Goal: Task Accomplishment & Management: Use online tool/utility

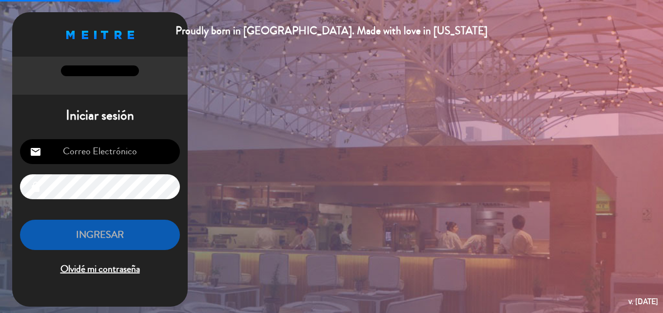
type input "[EMAIL_ADDRESS][DOMAIN_NAME]"
click at [136, 228] on button "INGRESAR" at bounding box center [100, 234] width 160 height 31
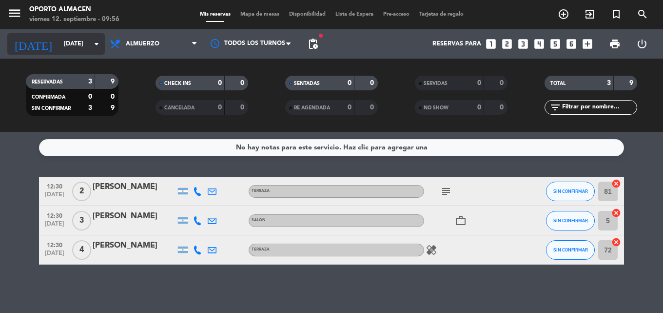
click at [83, 45] on input "[DATE]" at bounding box center [100, 44] width 82 height 17
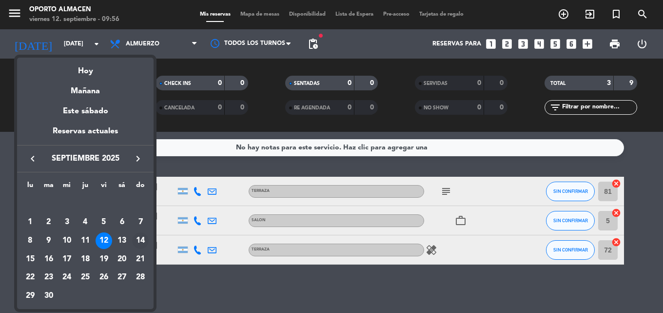
click at [140, 245] on div "14" at bounding box center [140, 240] width 17 height 17
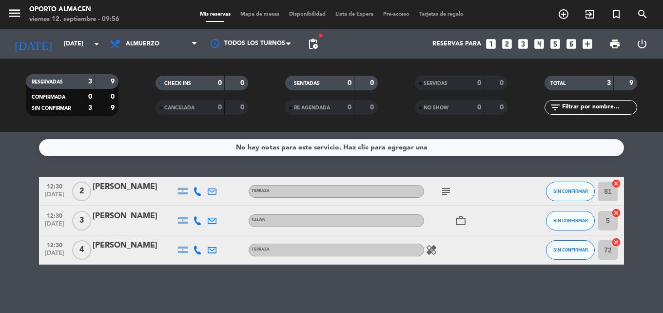
type input "[DATE]"
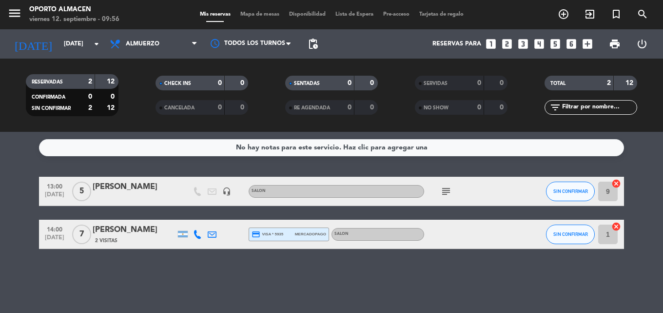
click at [450, 189] on icon "subject" at bounding box center [446, 191] width 12 height 12
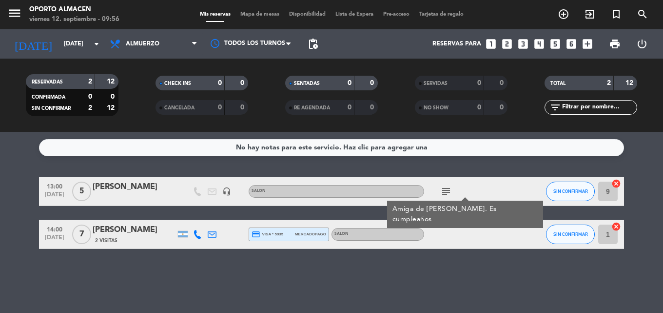
click at [449, 189] on icon "subject" at bounding box center [446, 191] width 12 height 12
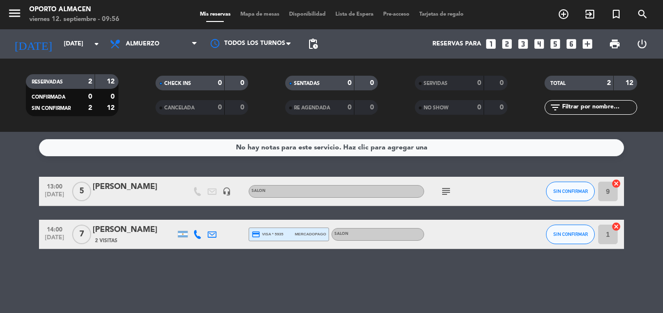
click at [272, 14] on span "Mapa de mesas" at bounding box center [260, 14] width 49 height 5
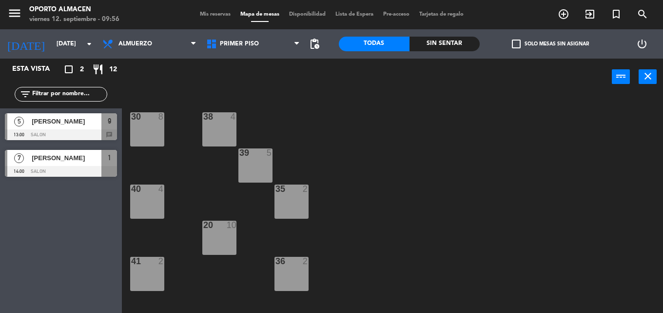
click at [217, 124] on div "38 4" at bounding box center [219, 129] width 34 height 34
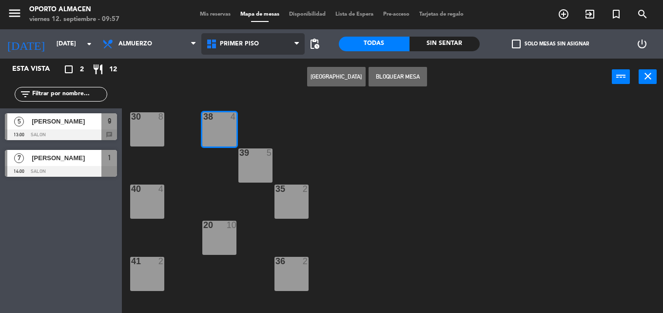
click at [276, 45] on span "Primer Piso" at bounding box center [253, 43] width 104 height 21
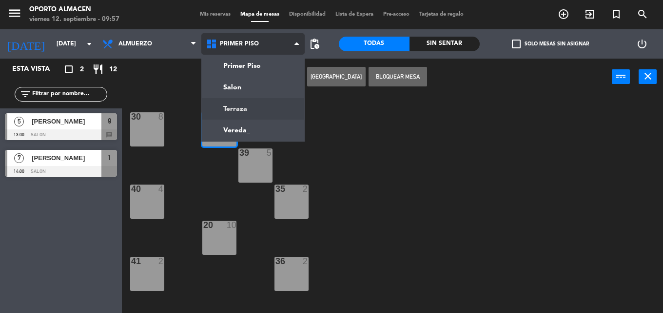
click at [251, 109] on ng-component "menu Oporto Almacen [DATE] 12. septiembre - 09:57 Mis reservas Mapa de mesas Di…" at bounding box center [331, 156] width 663 height 313
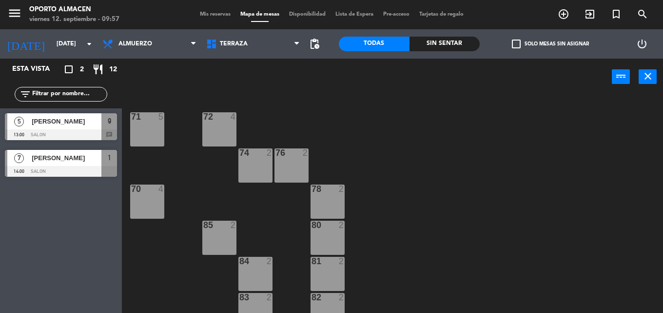
scroll to position [14, 0]
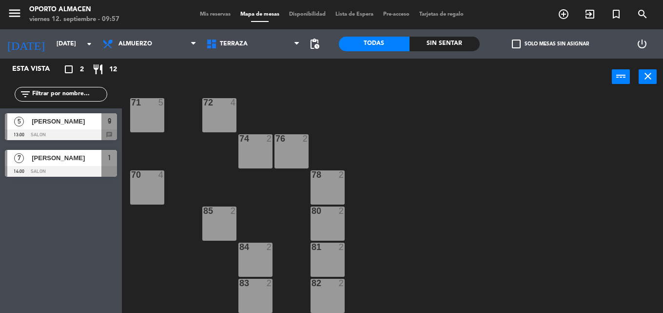
click at [301, 15] on span "Disponibilidad" at bounding box center [307, 14] width 46 height 5
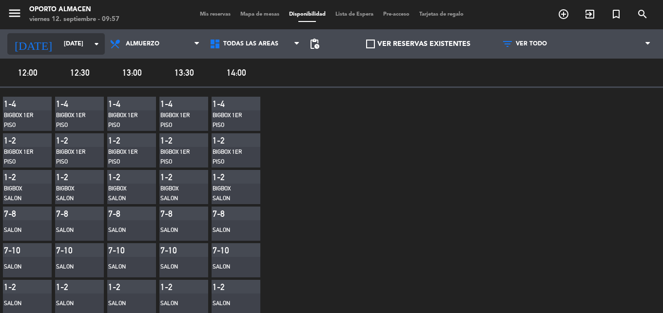
click at [89, 41] on input "[DATE]" at bounding box center [100, 44] width 82 height 17
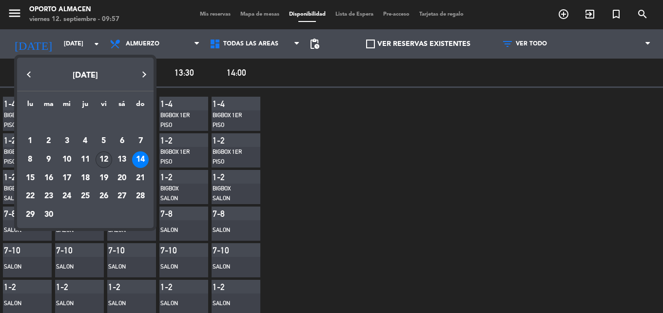
click at [110, 159] on div "12" at bounding box center [104, 159] width 17 height 17
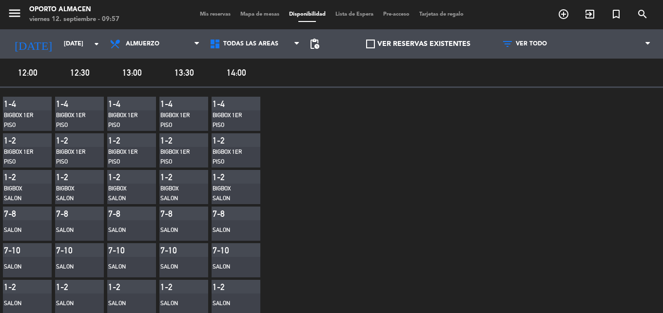
type input "[DATE]"
click at [258, 18] on div "Mis reservas Mapa de mesas Disponibilidad Lista de Espera Pre-acceso Tarjetas d…" at bounding box center [332, 14] width 274 height 9
click at [259, 13] on span "Mapa de mesas" at bounding box center [260, 14] width 49 height 5
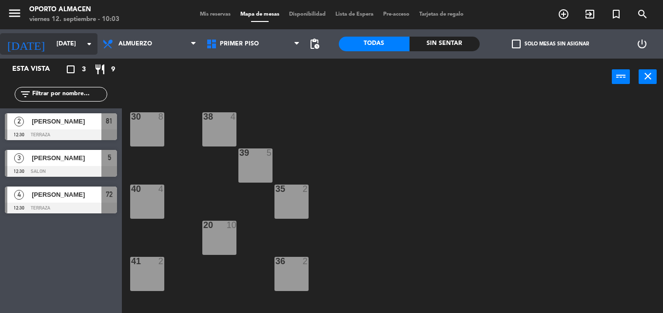
click at [62, 49] on input "[DATE]" at bounding box center [93, 44] width 82 height 17
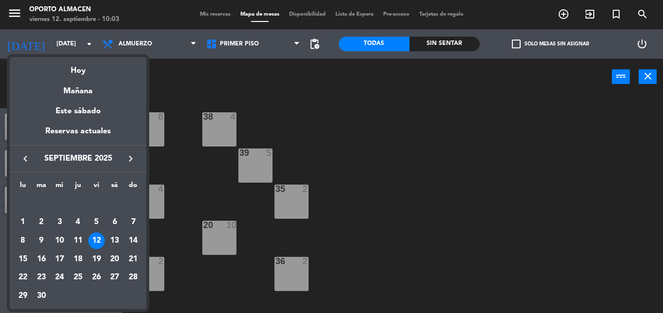
click at [264, 92] on div at bounding box center [331, 156] width 663 height 313
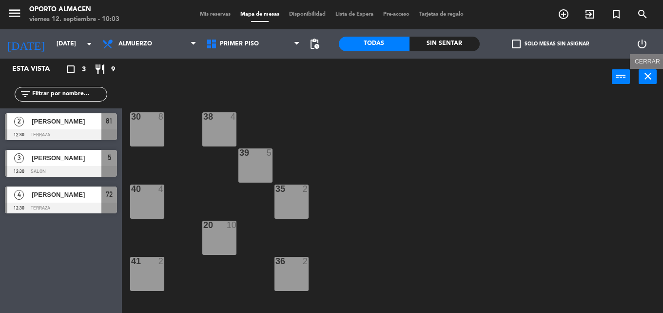
click at [650, 75] on icon "close" at bounding box center [648, 76] width 12 height 12
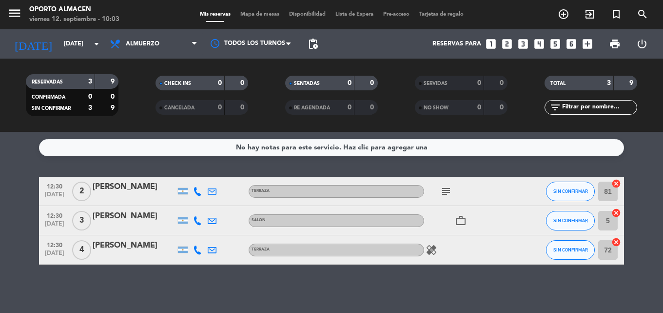
click at [449, 185] on icon "subject" at bounding box center [446, 191] width 12 height 12
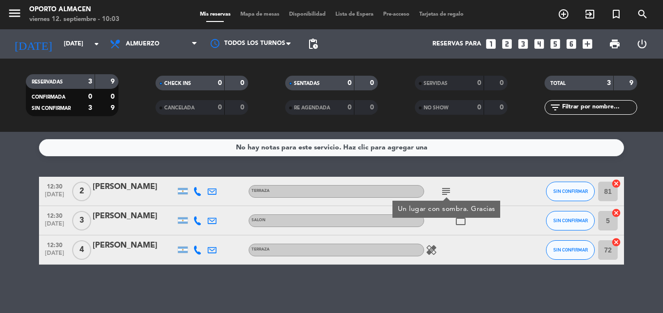
click at [449, 185] on icon "subject" at bounding box center [446, 191] width 12 height 12
